Goal: Navigation & Orientation: Find specific page/section

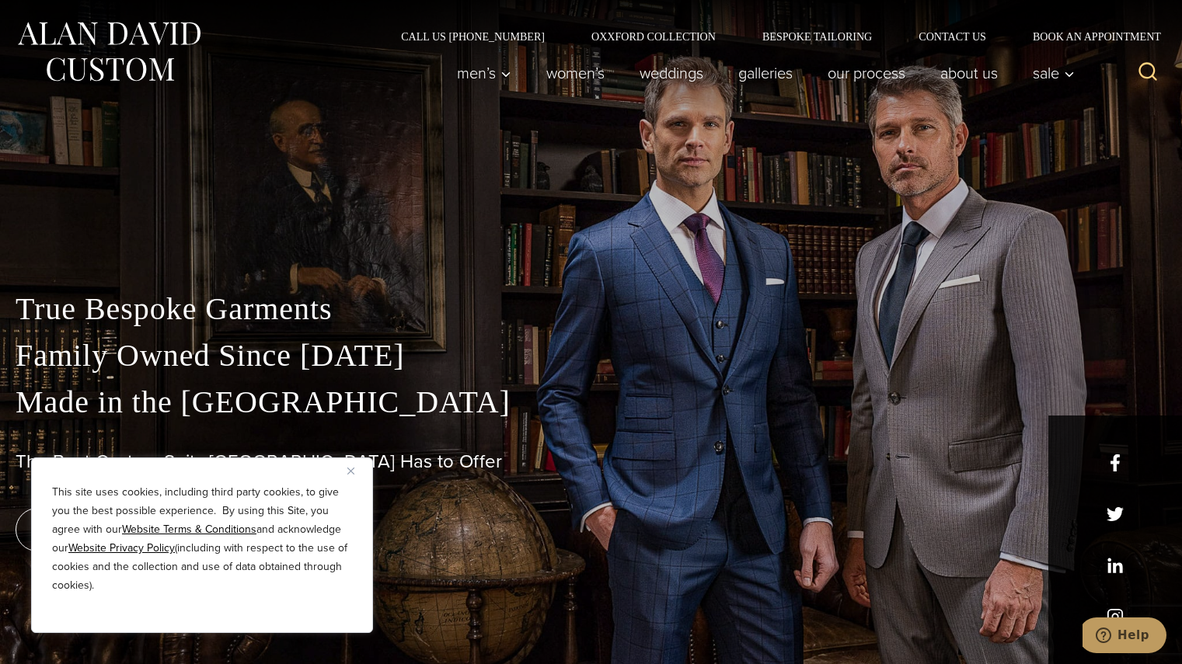
click at [353, 470] on img "Close" at bounding box center [350, 471] width 7 height 7
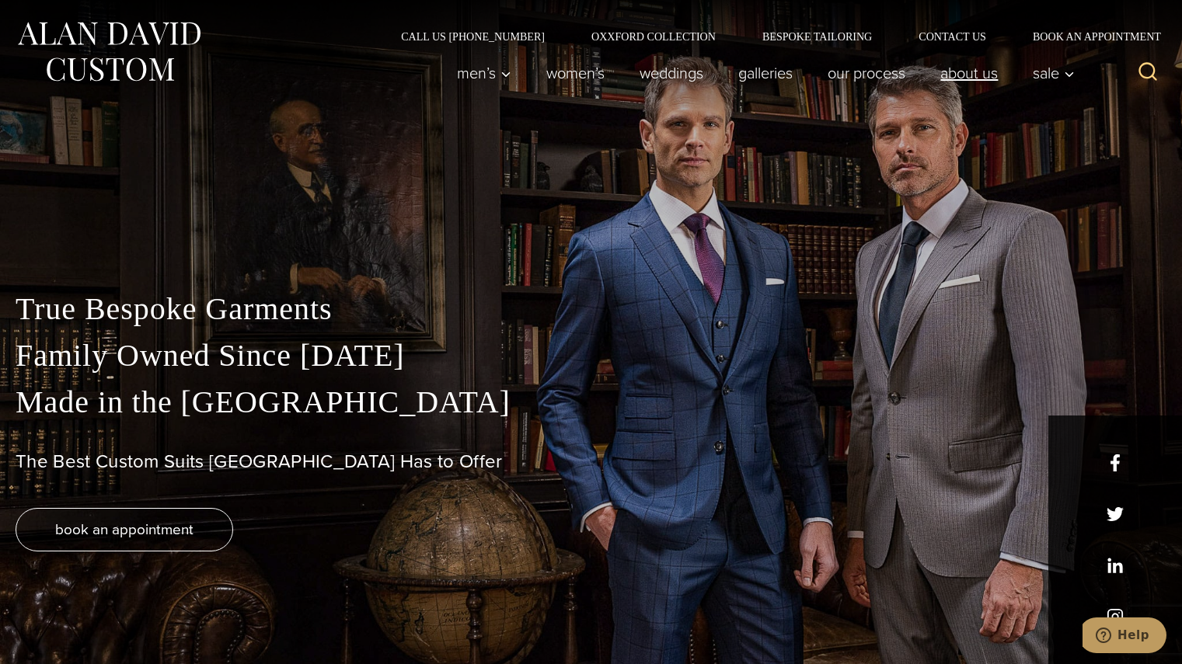
click at [970, 76] on link "About Us" at bounding box center [969, 72] width 92 height 31
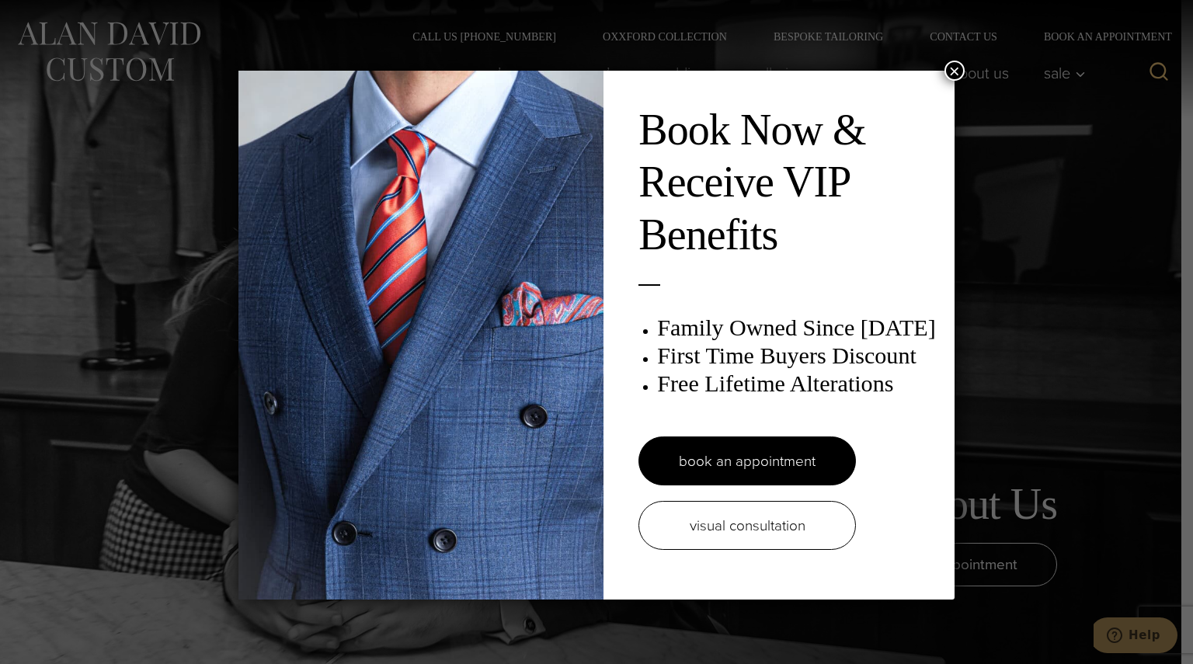
drag, startPoint x: 946, startPoint y: 71, endPoint x: 922, endPoint y: 71, distance: 24.1
click at [946, 71] on button "×" at bounding box center [955, 71] width 20 height 20
